Goal: Navigation & Orientation: Find specific page/section

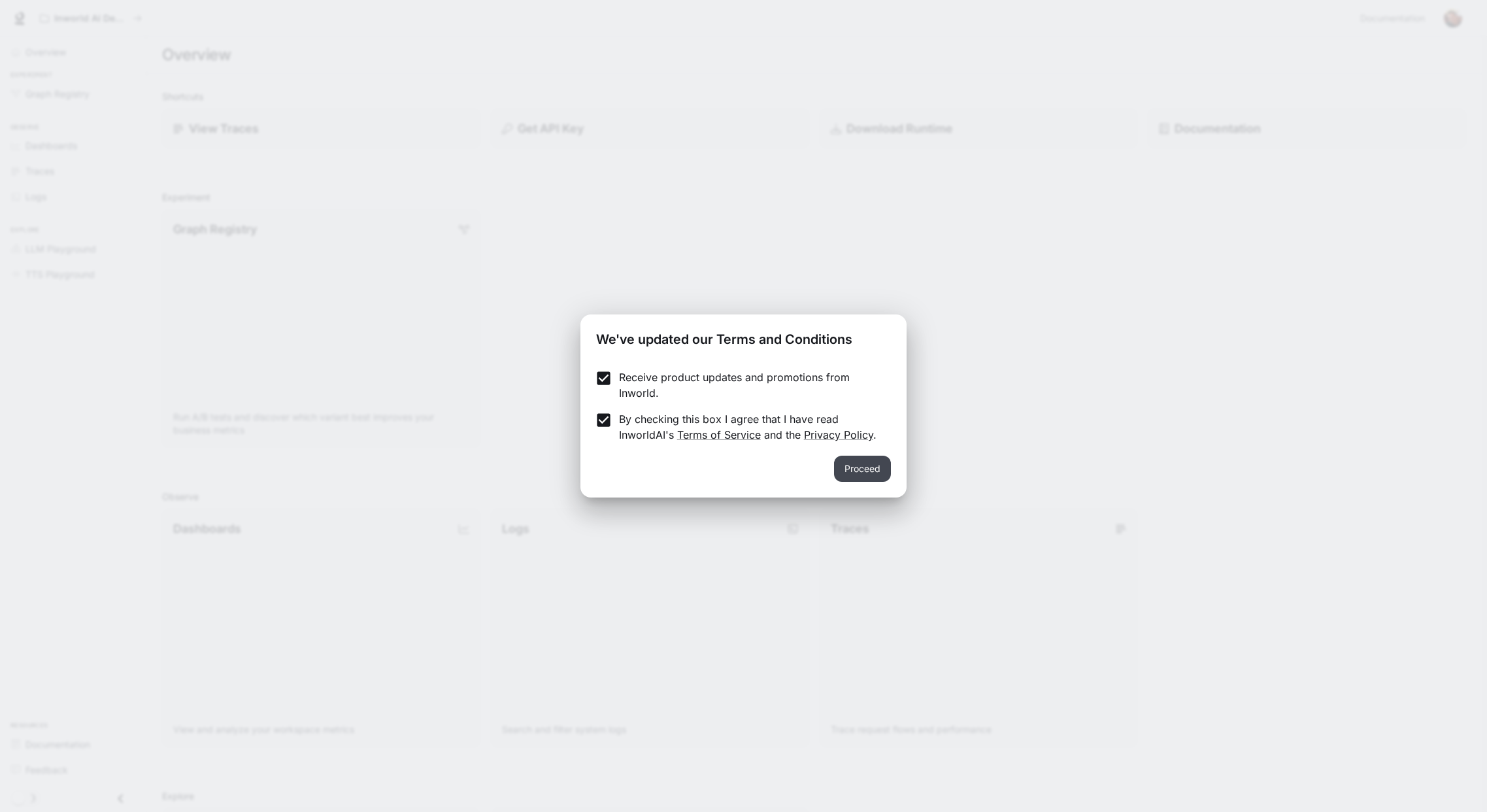
click at [871, 467] on button "Proceed" at bounding box center [863, 469] width 57 height 26
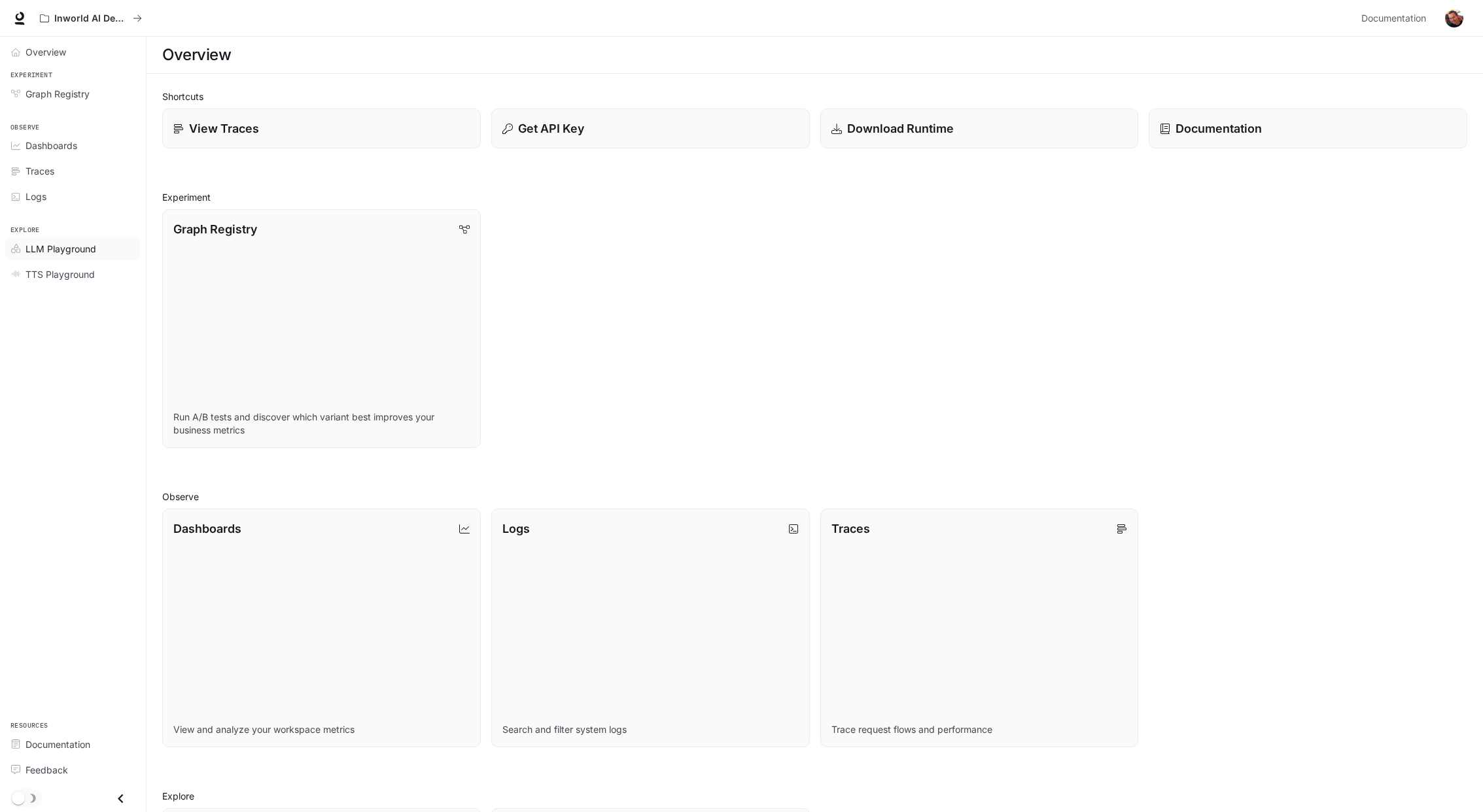
click at [58, 246] on span "LLM Playground" at bounding box center [60, 249] width 71 height 14
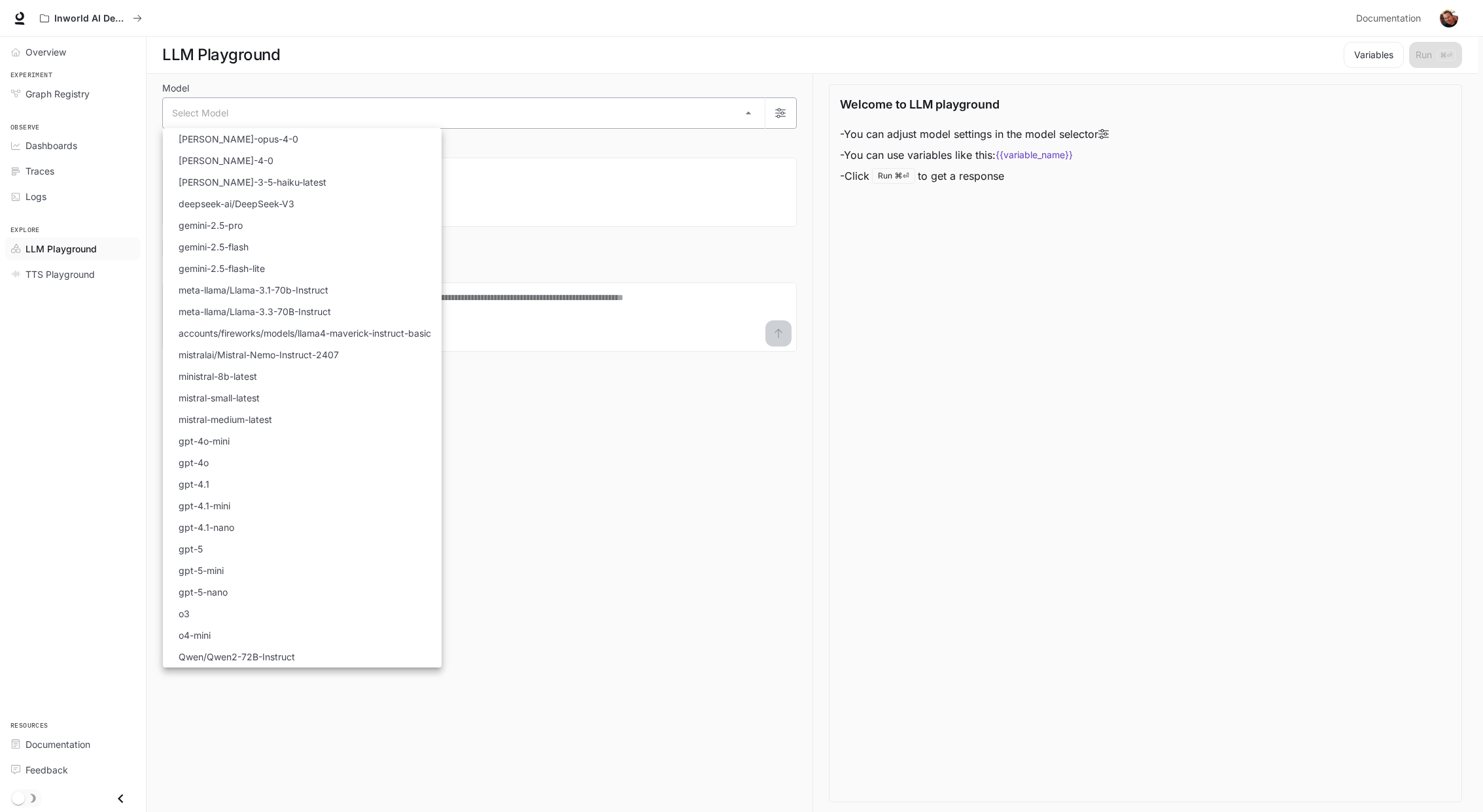
click at [750, 120] on body "Skip to main content Inworld AI Demos Documentation Documentation Portal Overvi…" at bounding box center [742, 406] width 1483 height 813
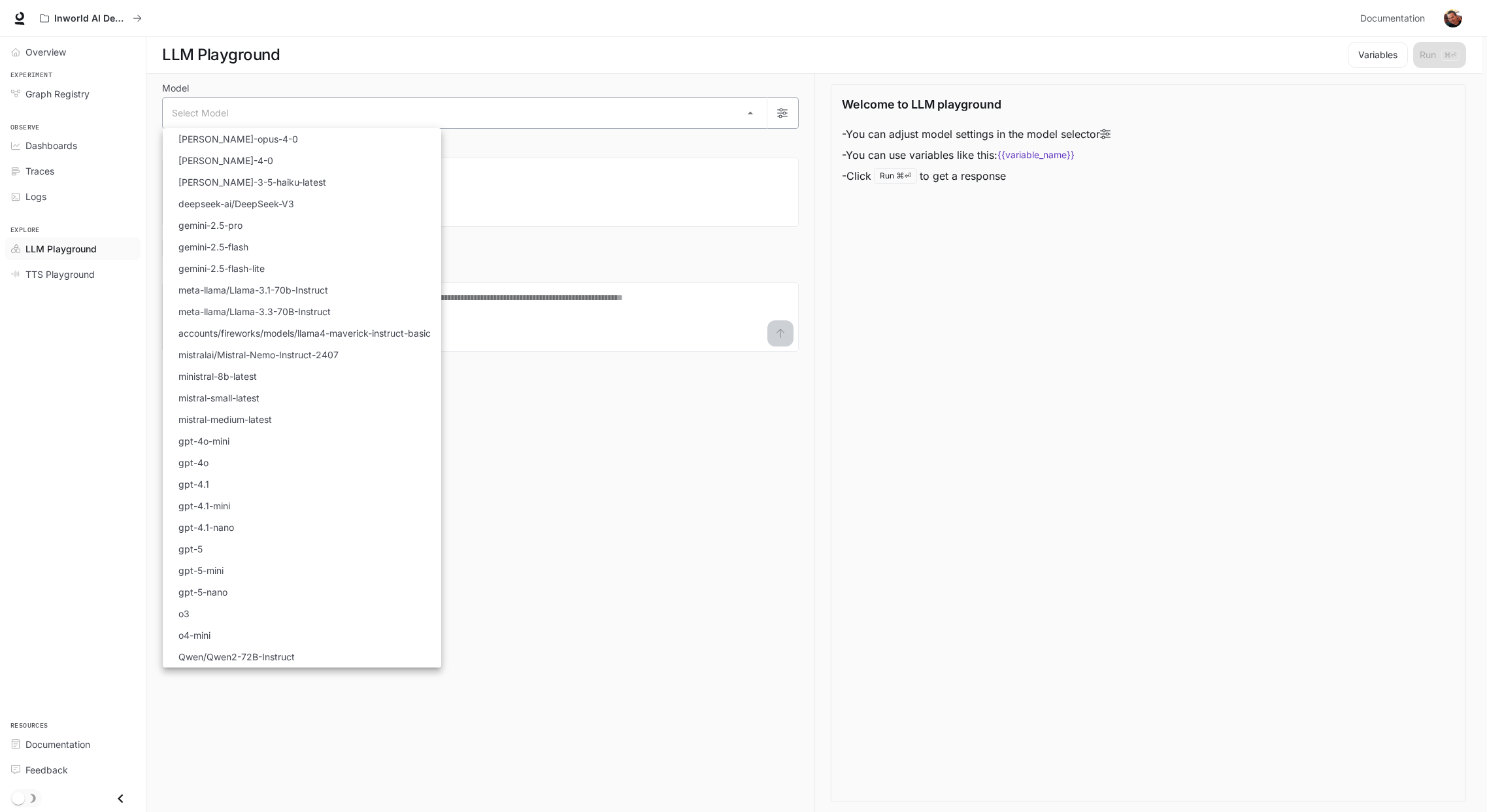
click at [750, 120] on div at bounding box center [744, 406] width 1487 height 812
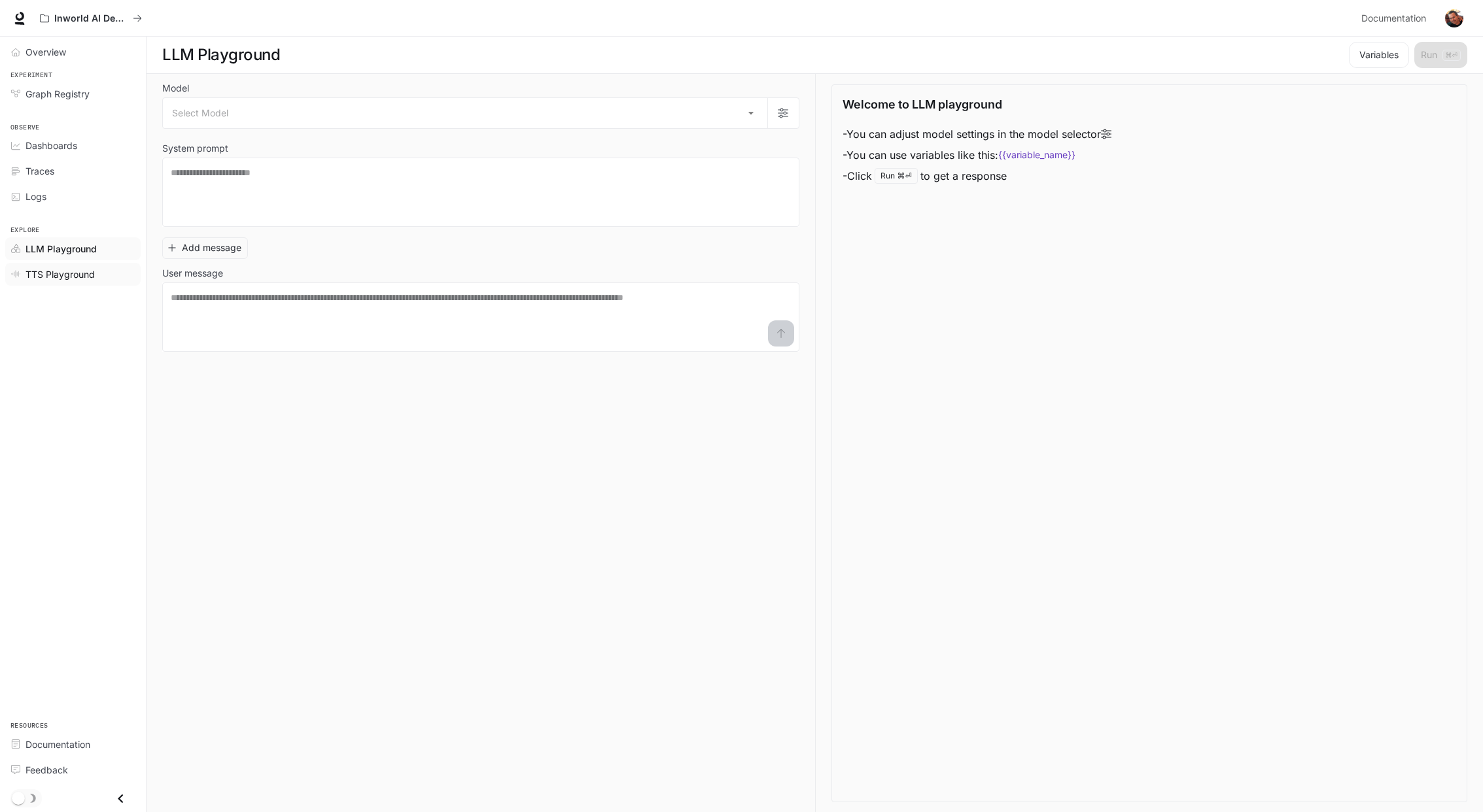
click at [75, 277] on span "TTS Playground" at bounding box center [60, 274] width 69 height 14
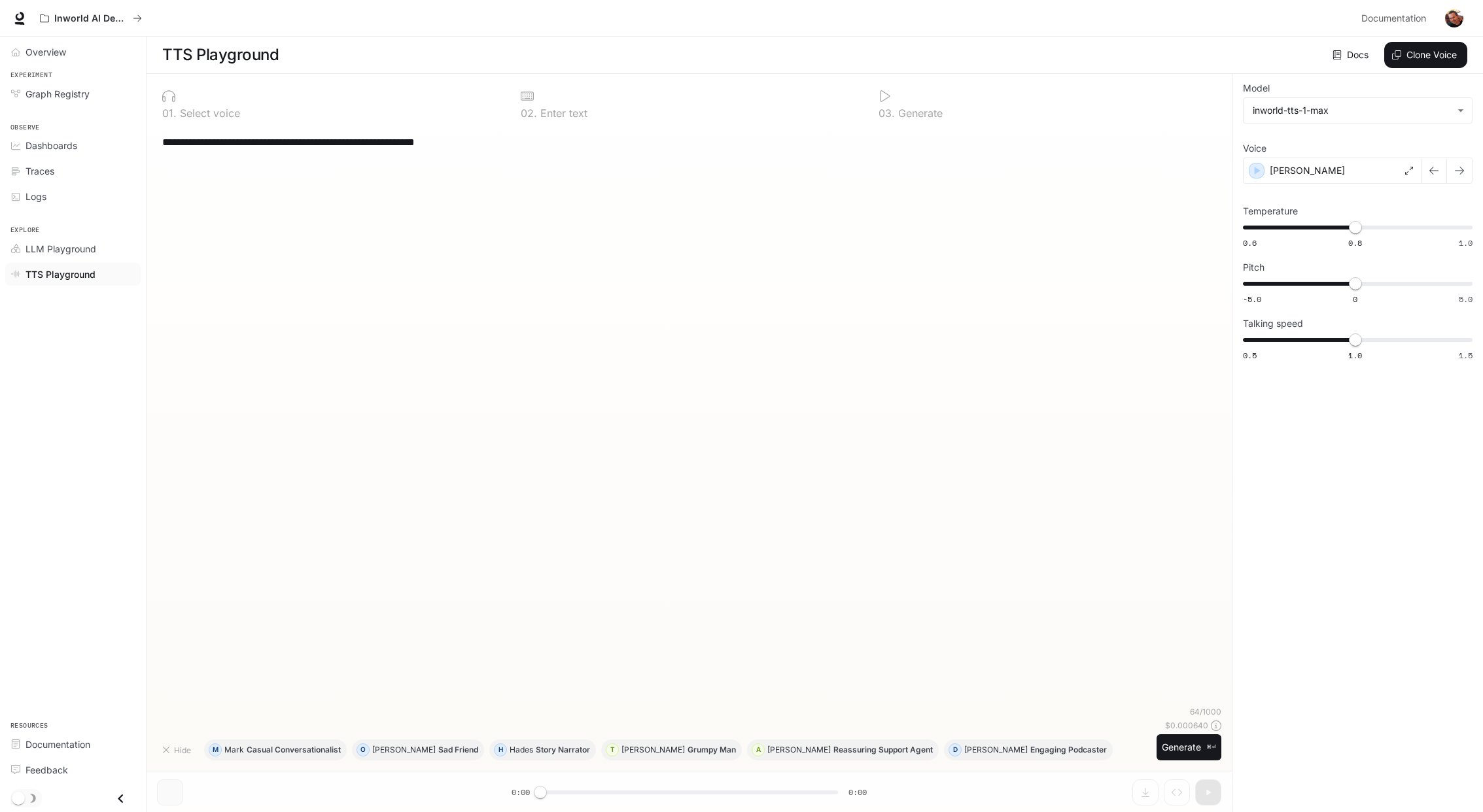
click at [884, 96] on icon at bounding box center [885, 96] width 13 height 13
click at [45, 193] on span "Logs" at bounding box center [36, 196] width 21 height 14
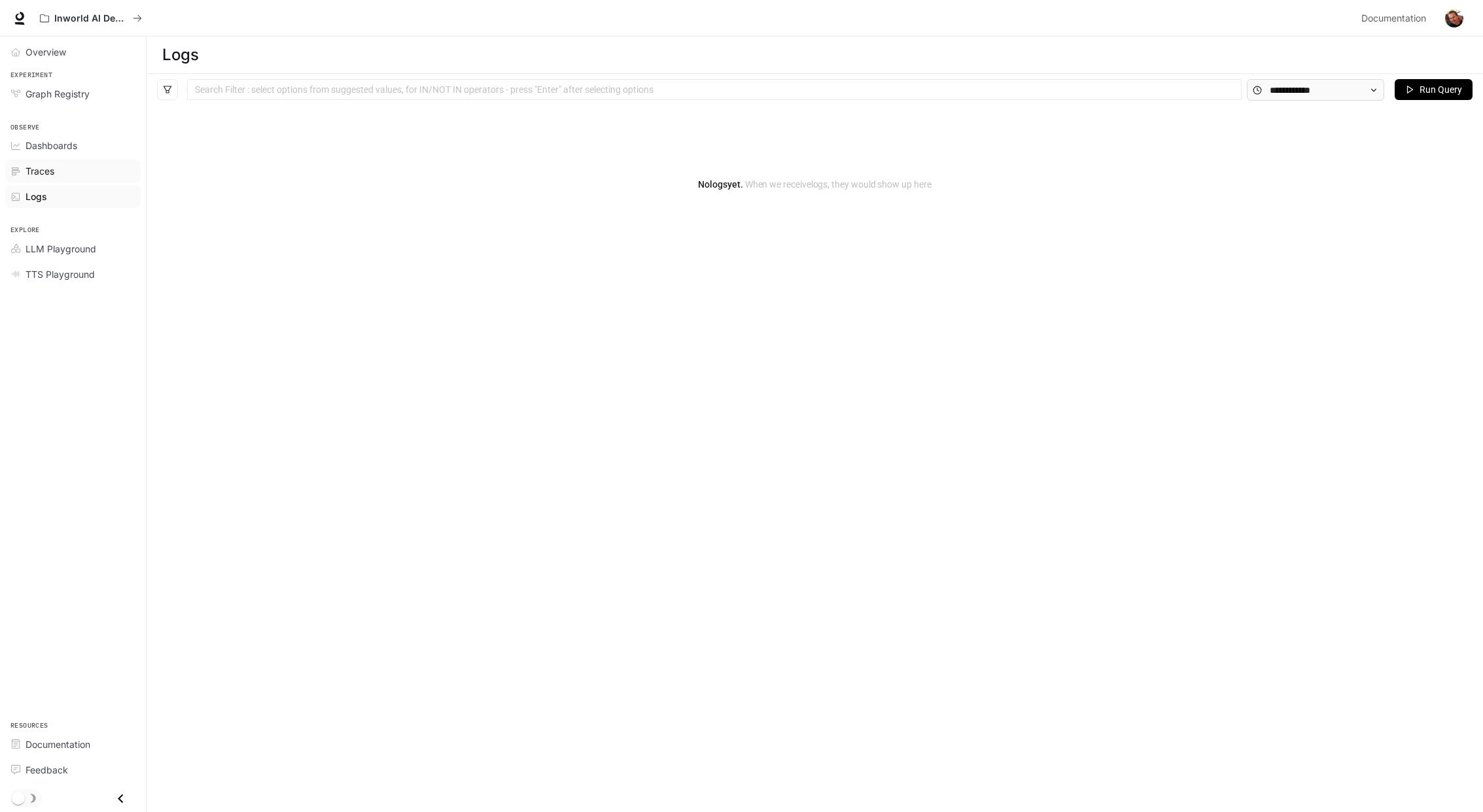
click at [55, 173] on span "Traces" at bounding box center [39, 170] width 29 height 14
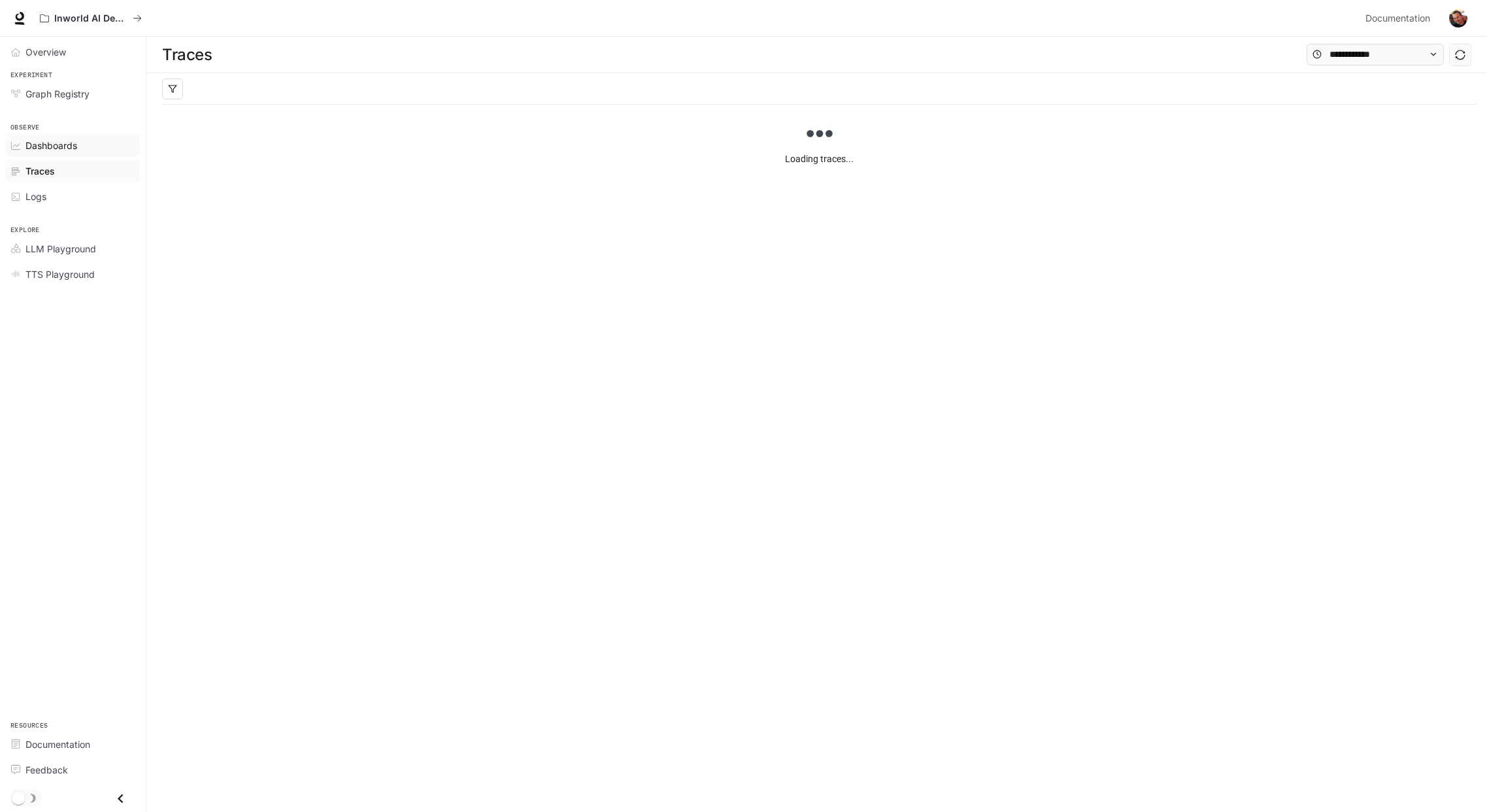
click at [67, 148] on span "Dashboards" at bounding box center [51, 145] width 51 height 14
click at [81, 90] on span "Graph Registry" at bounding box center [57, 94] width 64 height 14
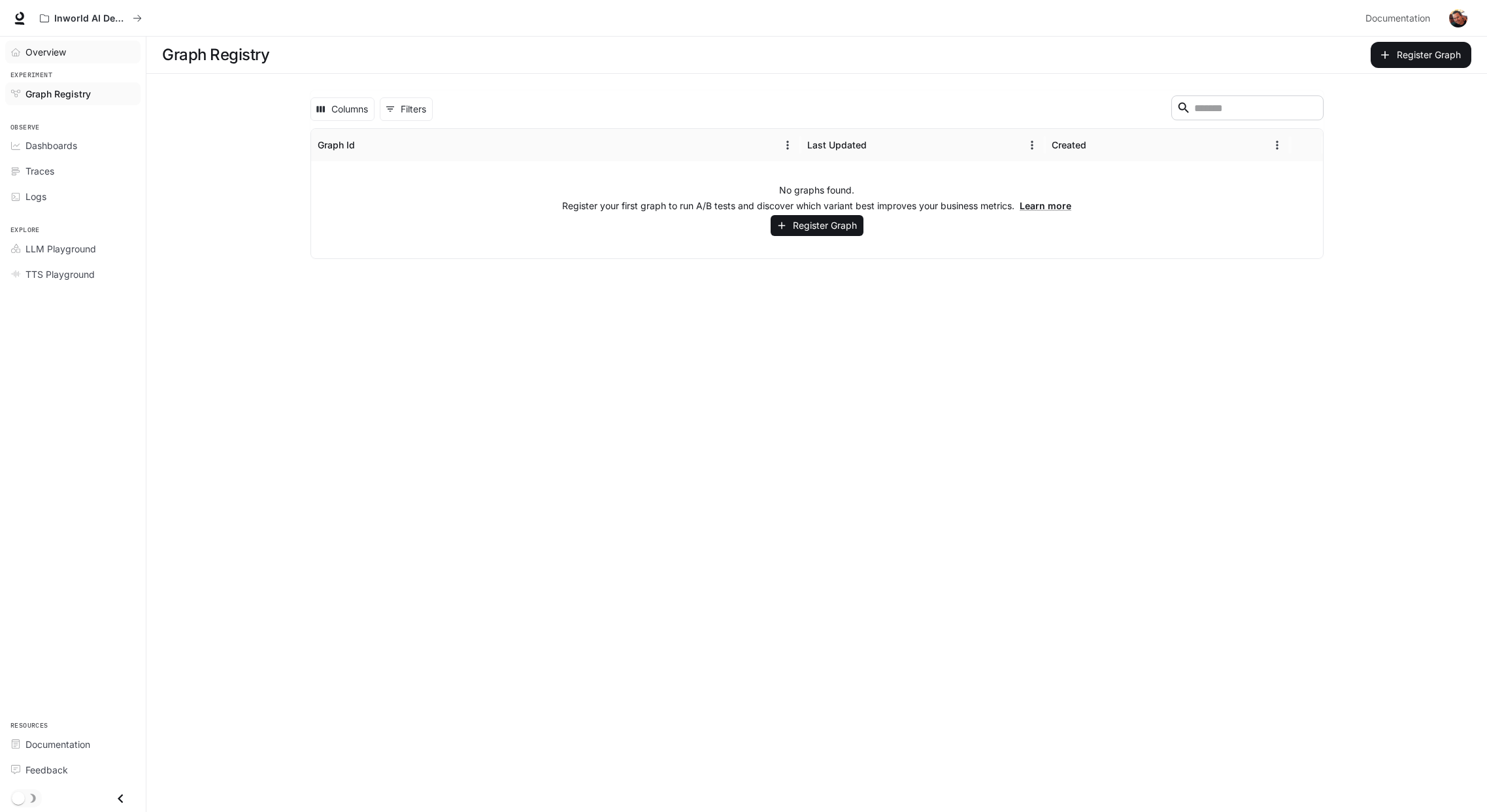
click at [81, 55] on div "Overview" at bounding box center [80, 51] width 109 height 14
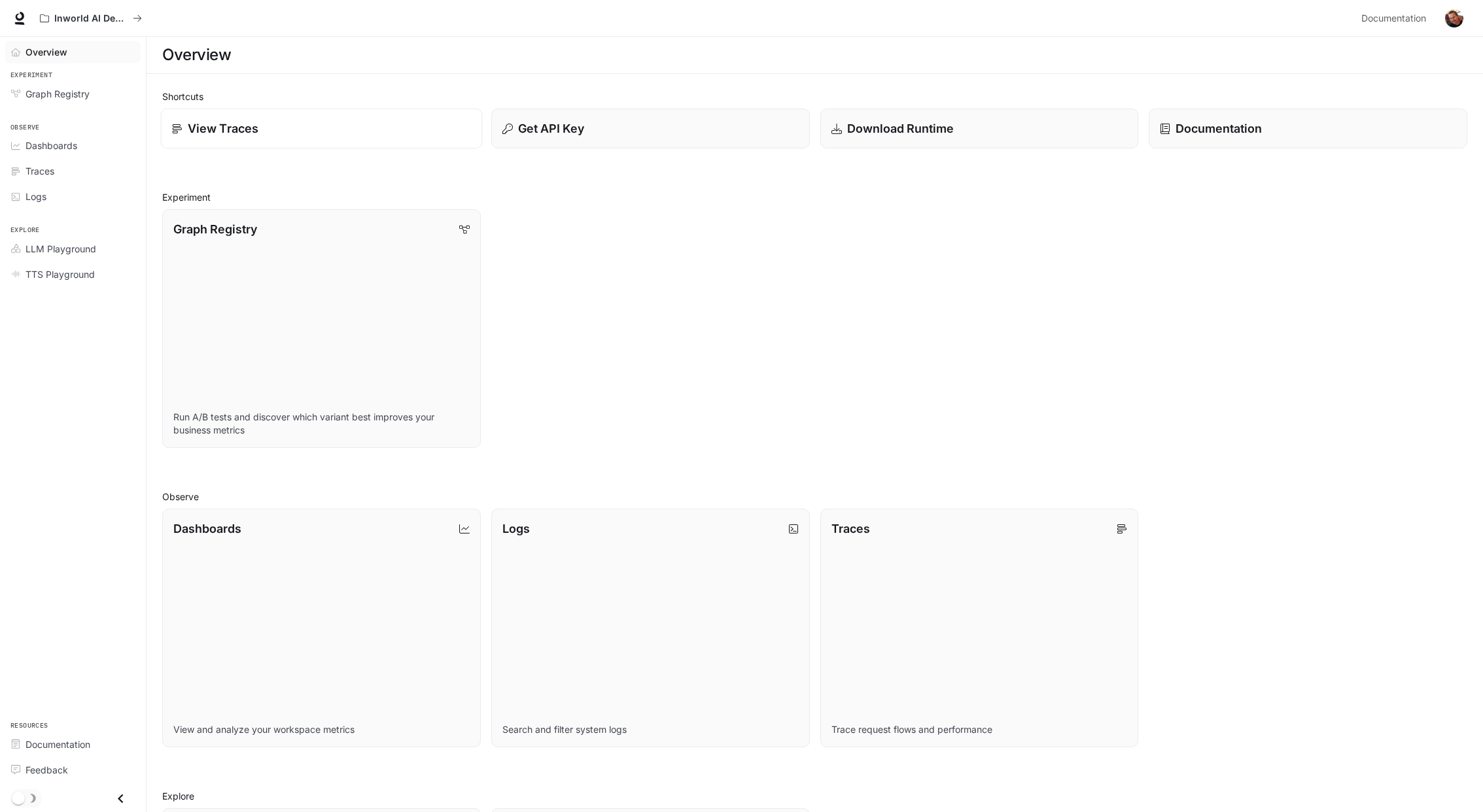
click at [259, 135] on div "View Traces" at bounding box center [321, 129] width 299 height 18
click at [344, 289] on link "Graph Registry Run A/B tests and discover which variant best improves your busi…" at bounding box center [321, 329] width 322 height 241
click at [1397, 19] on span "Documentation" at bounding box center [1393, 19] width 64 height 16
click at [291, 245] on link "Graph Registry Run A/B tests and discover which variant best improves your busi…" at bounding box center [321, 329] width 322 height 241
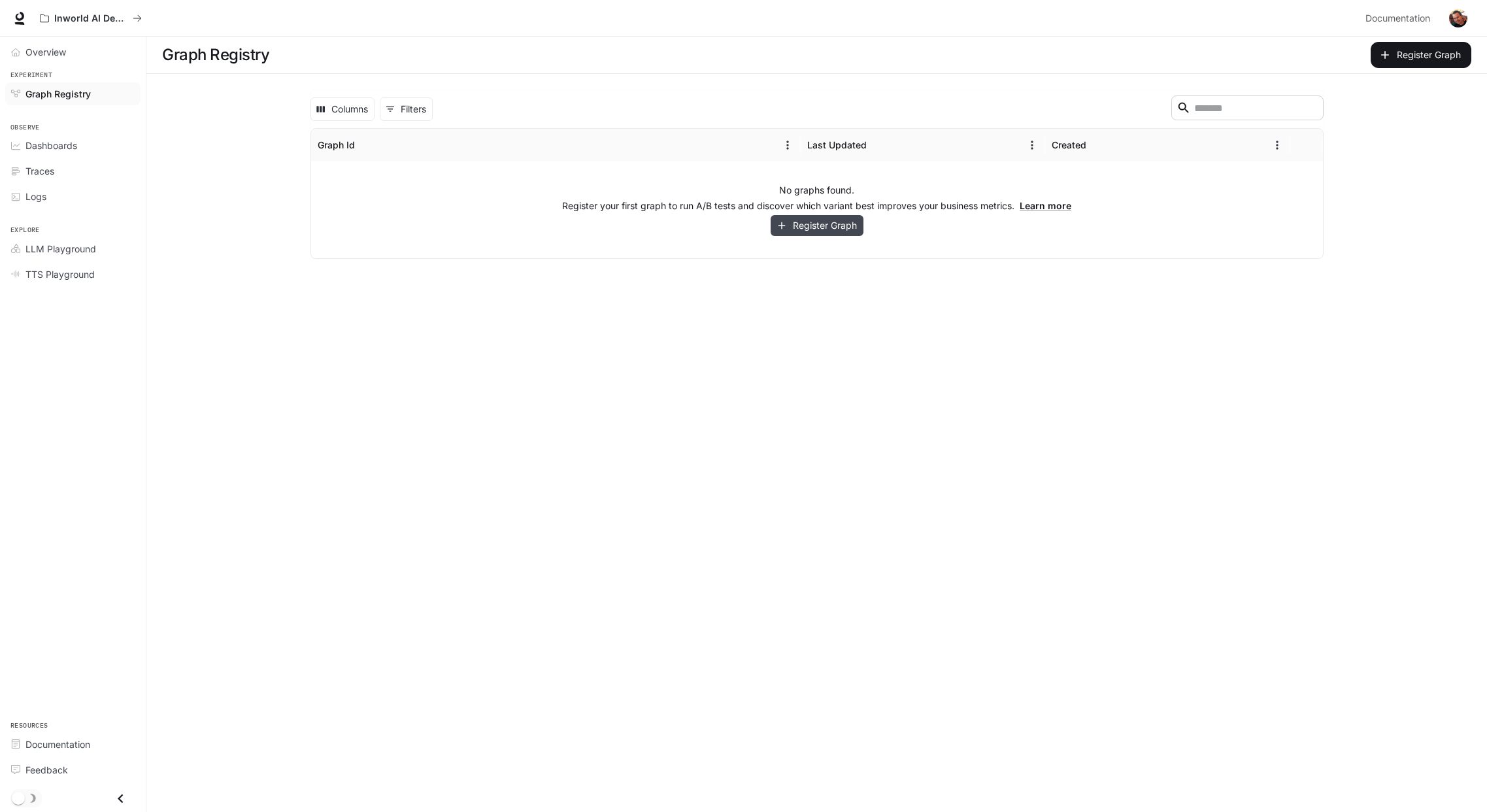
click at [807, 228] on button "Register Graph" at bounding box center [817, 226] width 93 height 21
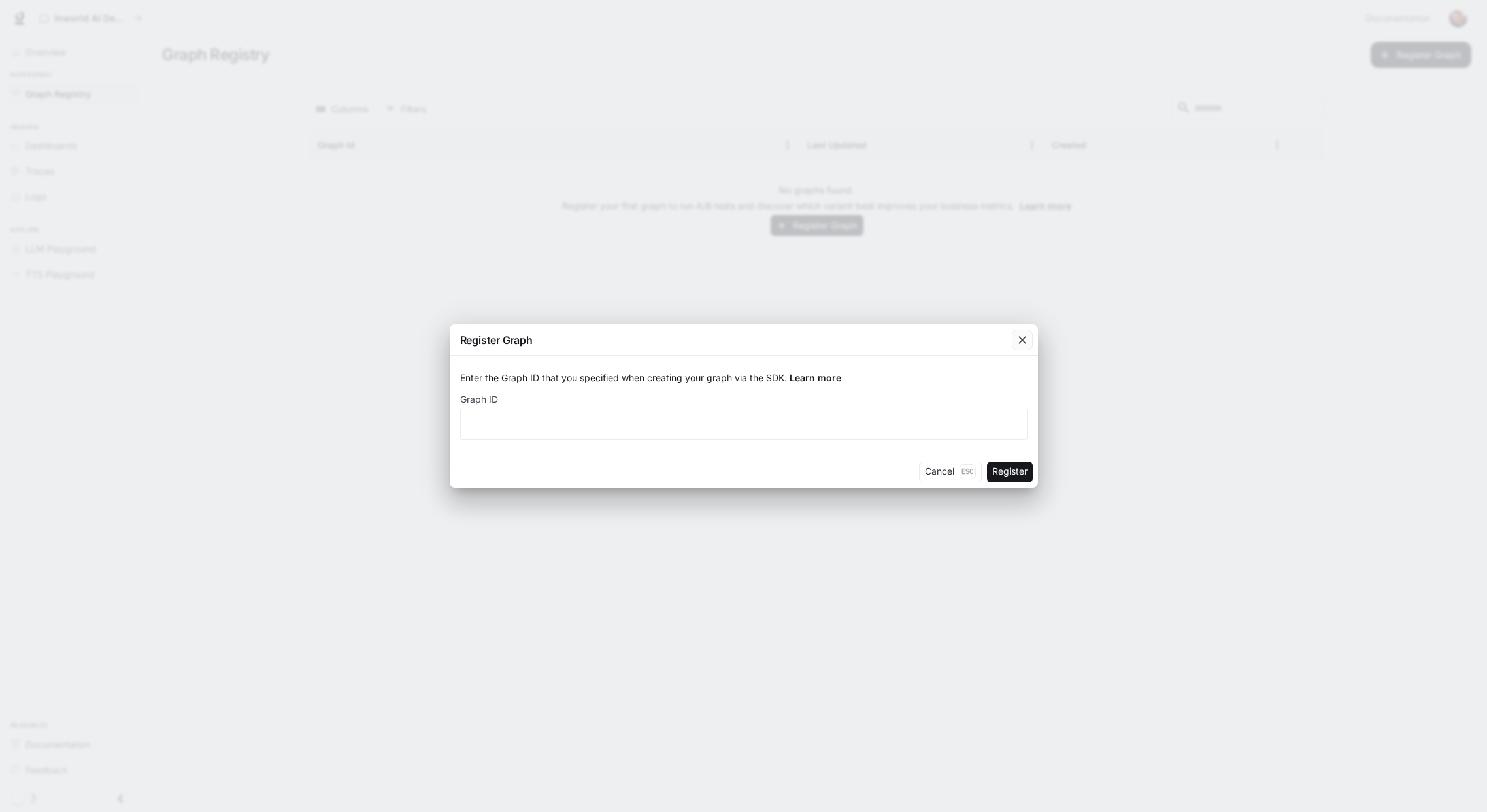
click at [1025, 338] on icon "button" at bounding box center [1022, 340] width 13 height 13
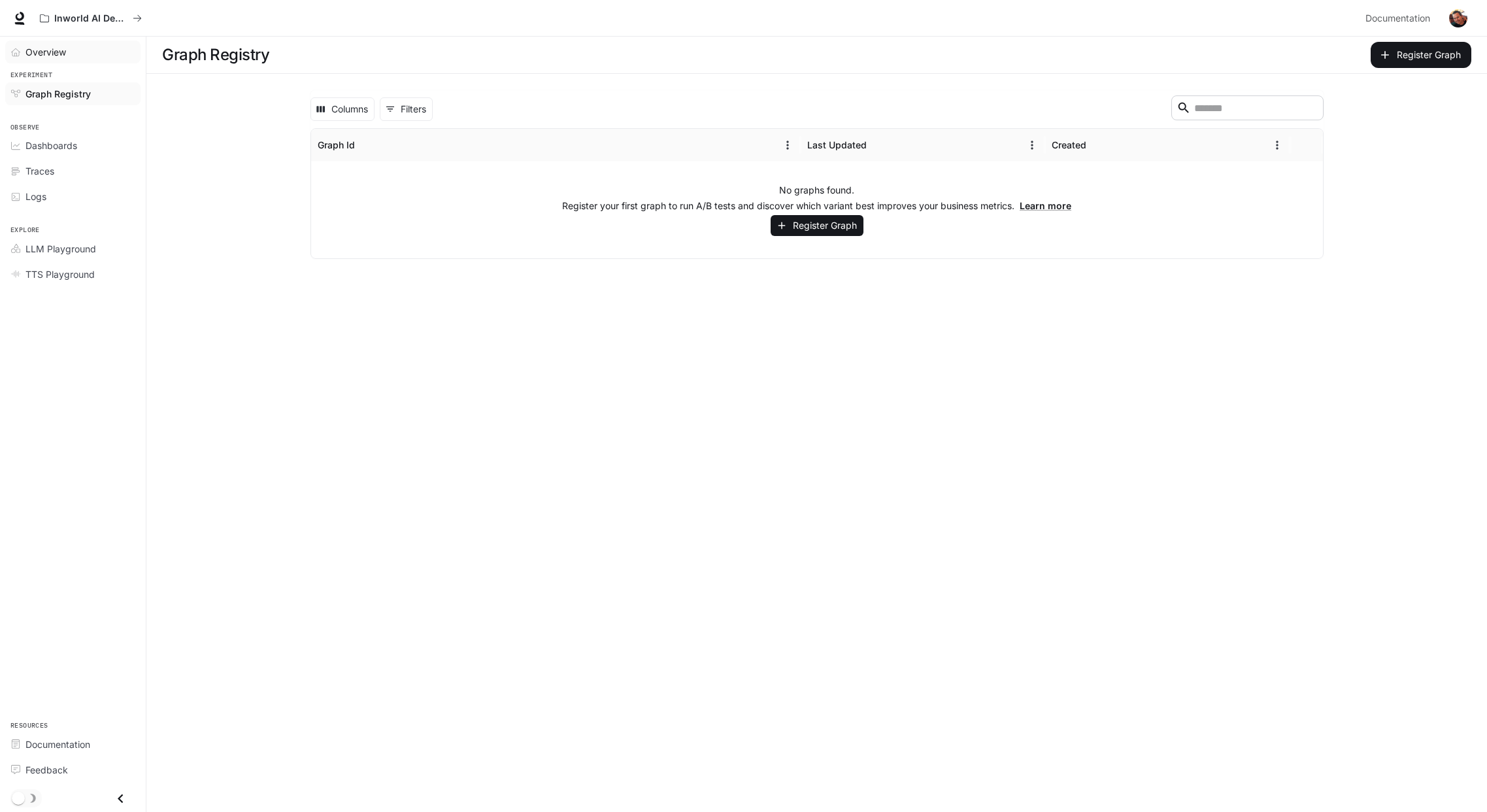
click at [54, 51] on span "Overview" at bounding box center [46, 51] width 41 height 14
